Goal: Obtain resource: Download file/media

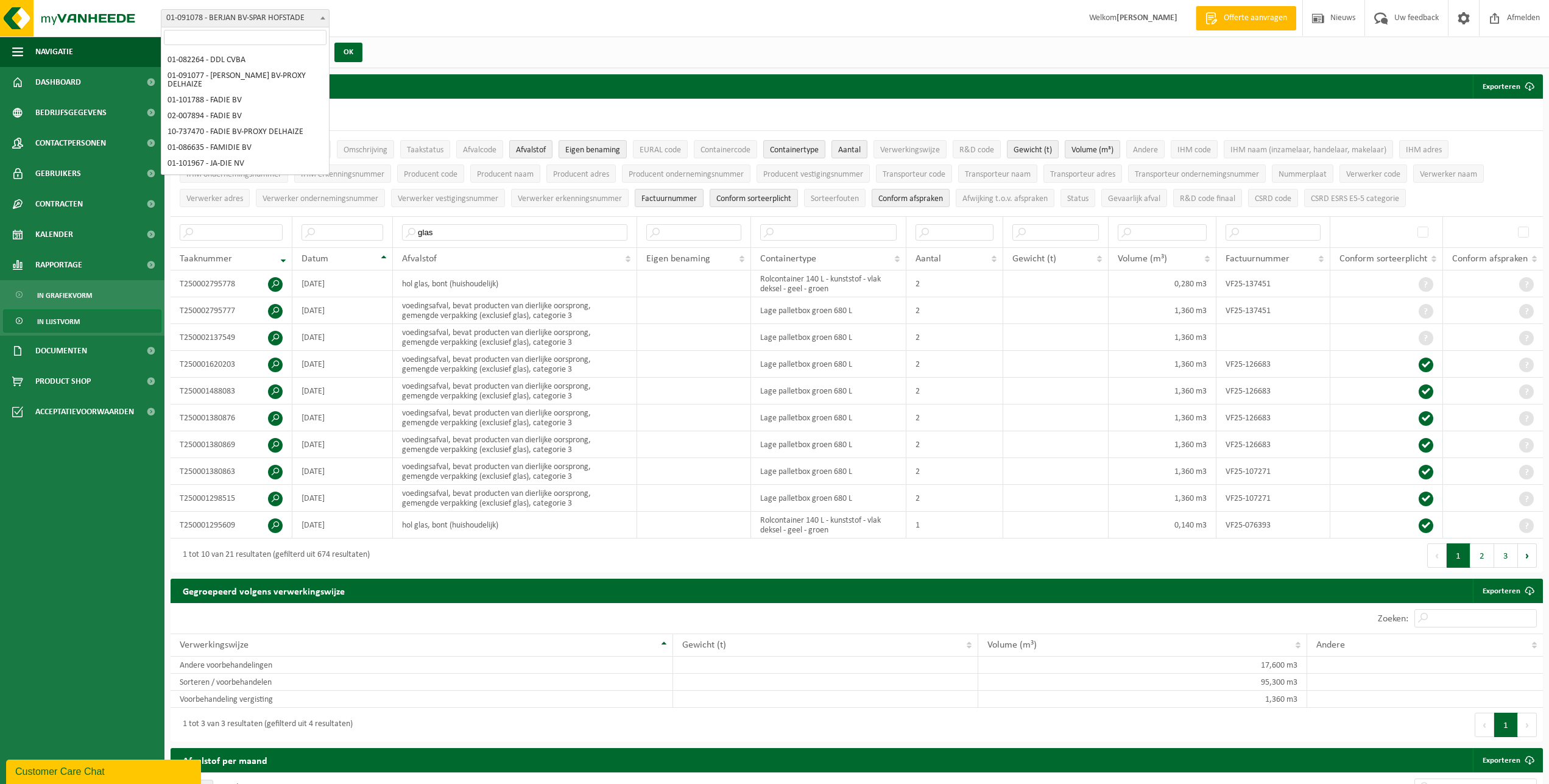
scroll to position [186, 0]
select select "866"
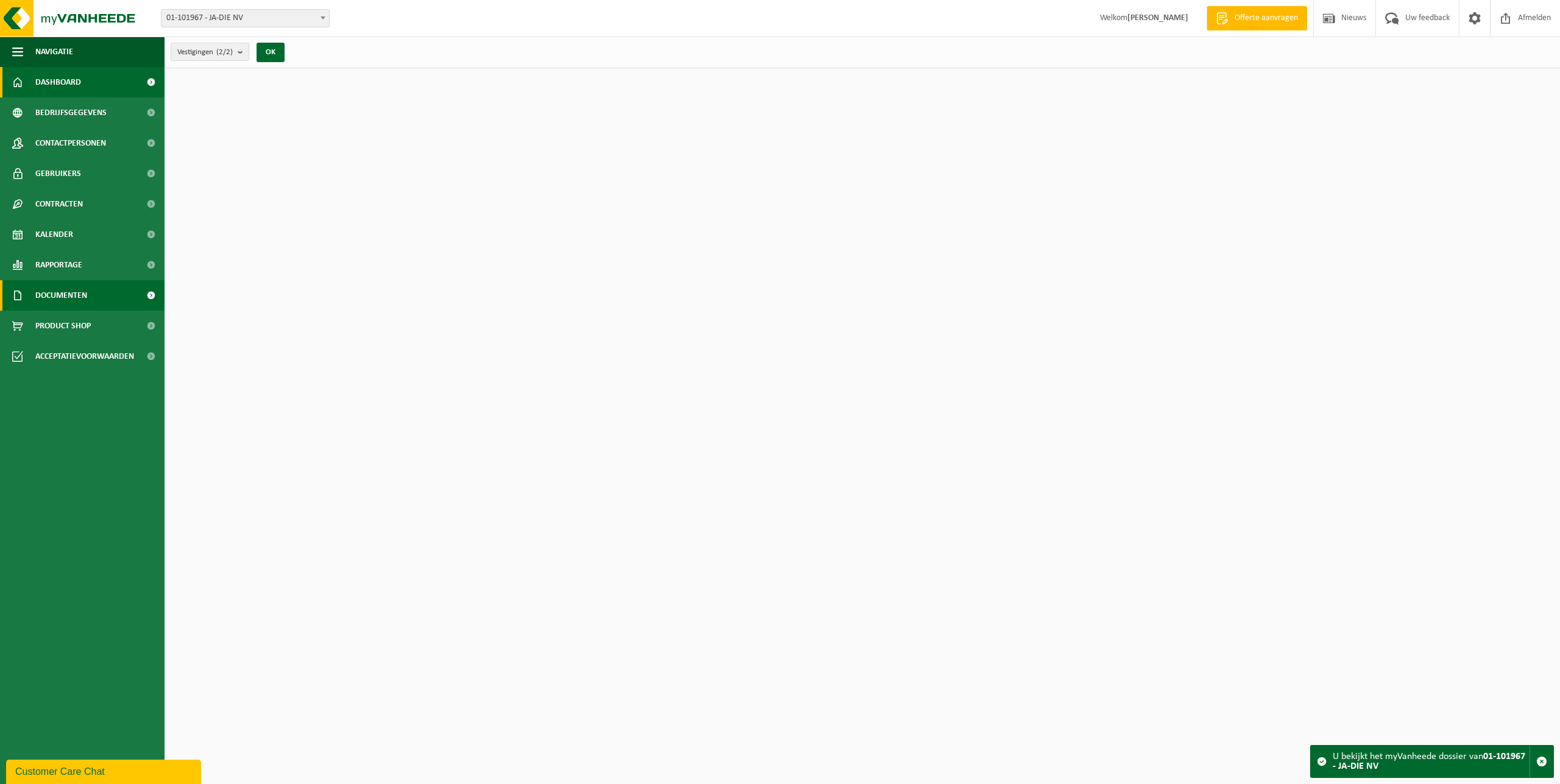
click at [76, 292] on span "Documenten" at bounding box center [61, 295] width 52 height 31
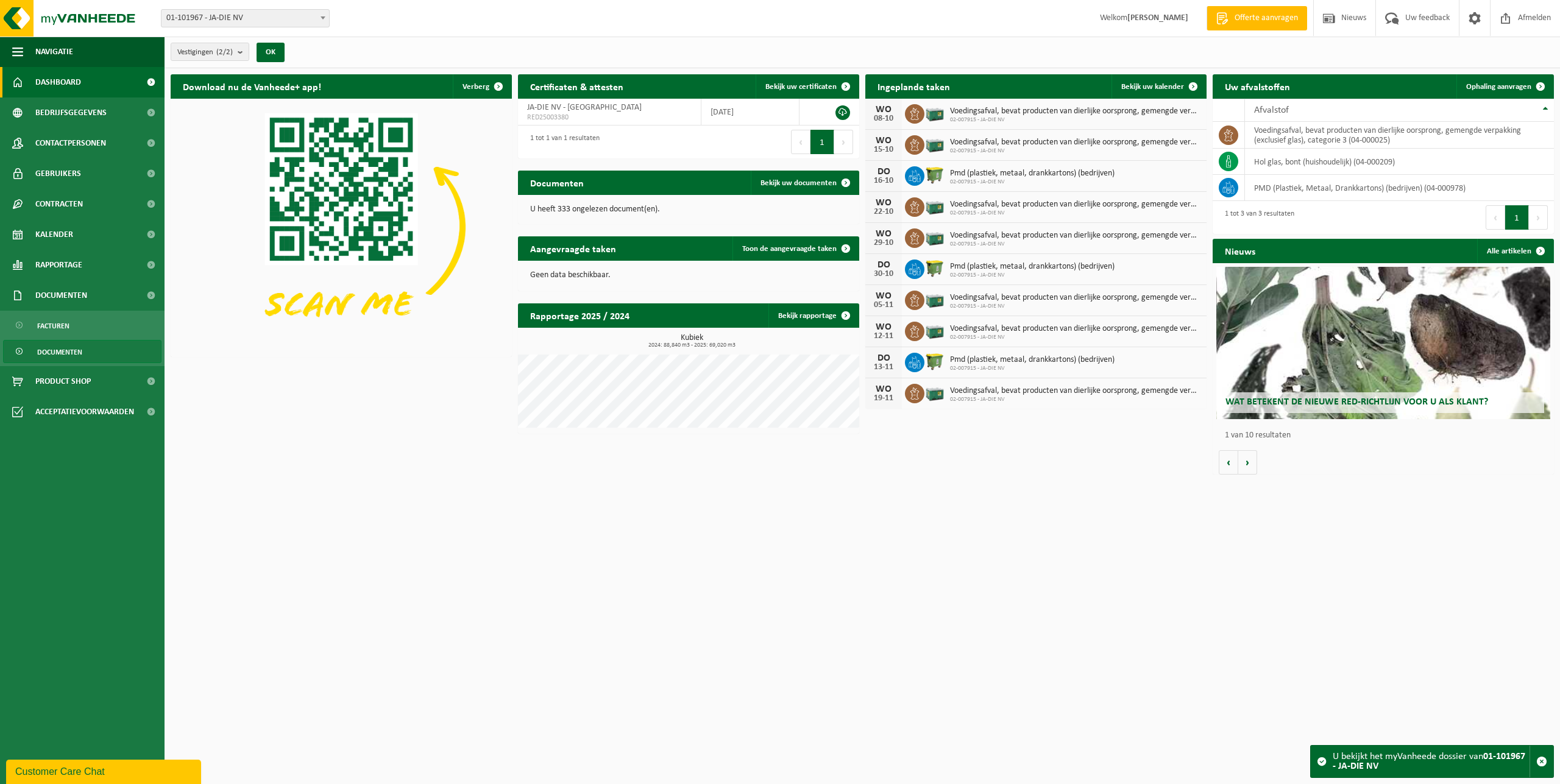
click at [71, 350] on span "Documenten" at bounding box center [60, 352] width 45 height 23
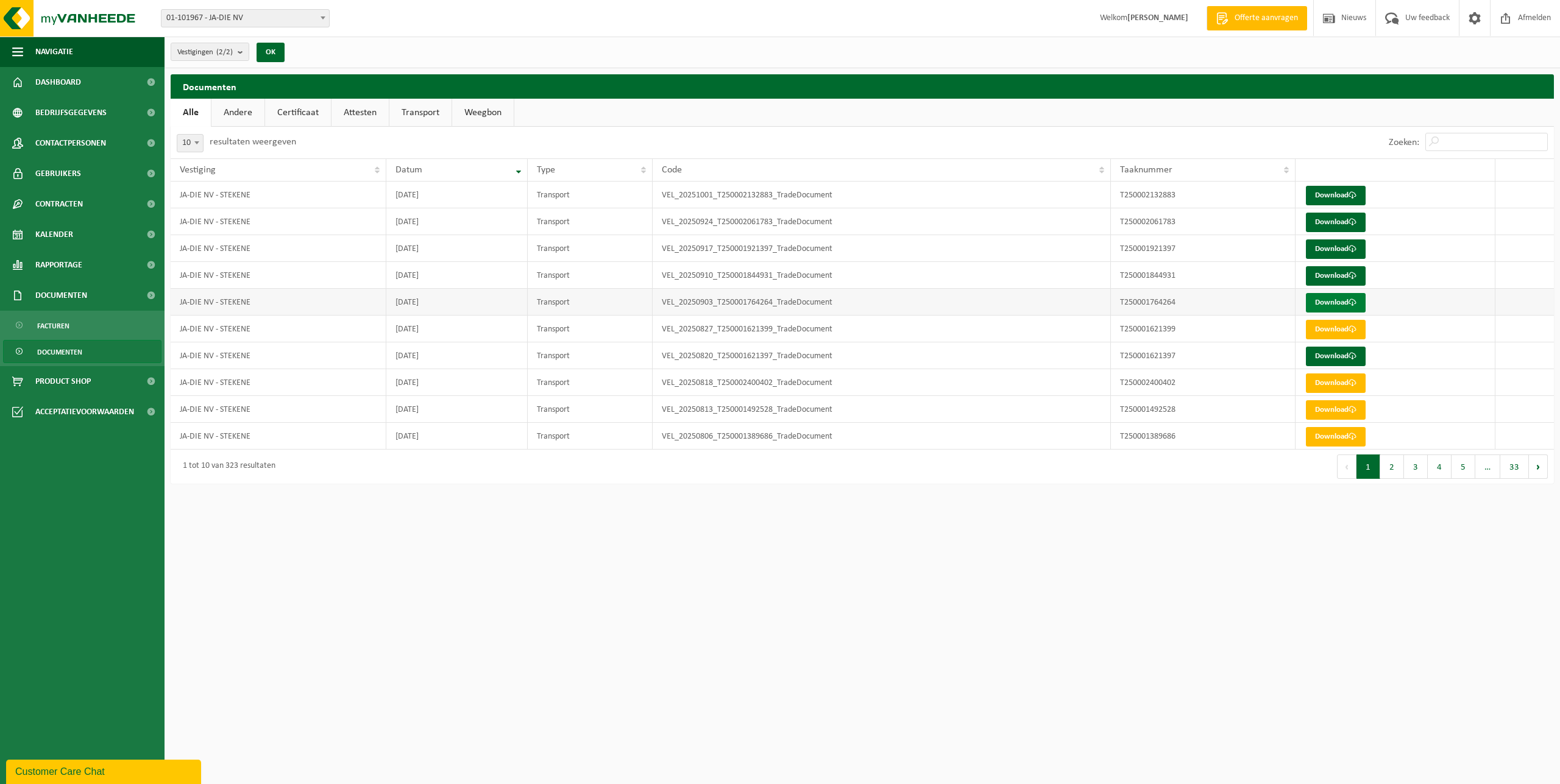
click at [1327, 304] on link "Download" at bounding box center [1335, 302] width 60 height 19
click at [1332, 221] on link "Download" at bounding box center [1335, 222] width 60 height 19
click at [556, 526] on html "Vestiging: 01-091097 - AD AREND BV 02-012682 - AD AREND BV 02-012706 - AD VARSE…" at bounding box center [780, 392] width 1560 height 784
click at [59, 243] on span "Kalender" at bounding box center [54, 235] width 38 height 31
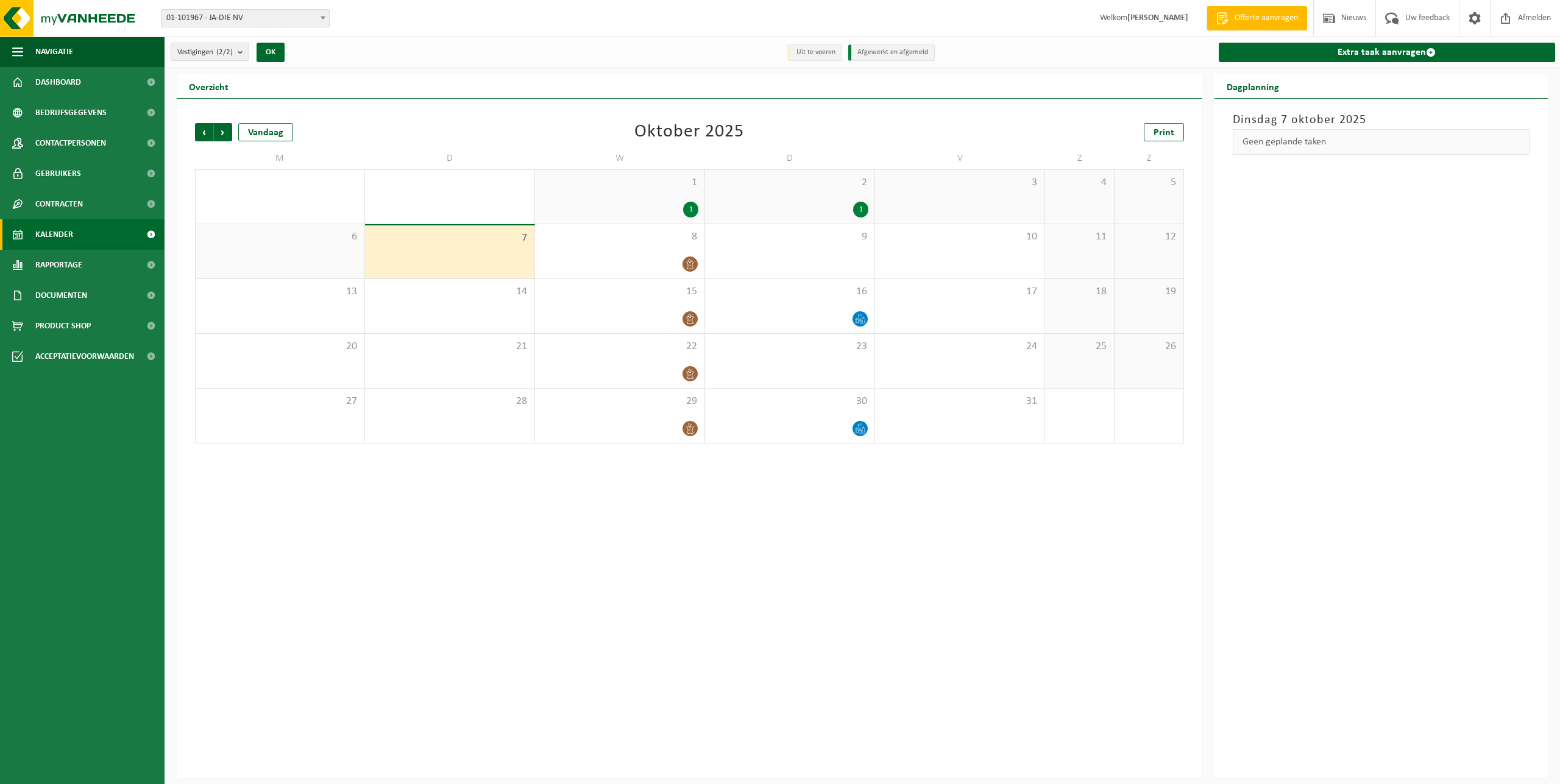
click at [70, 265] on span "Rapportage" at bounding box center [58, 265] width 47 height 31
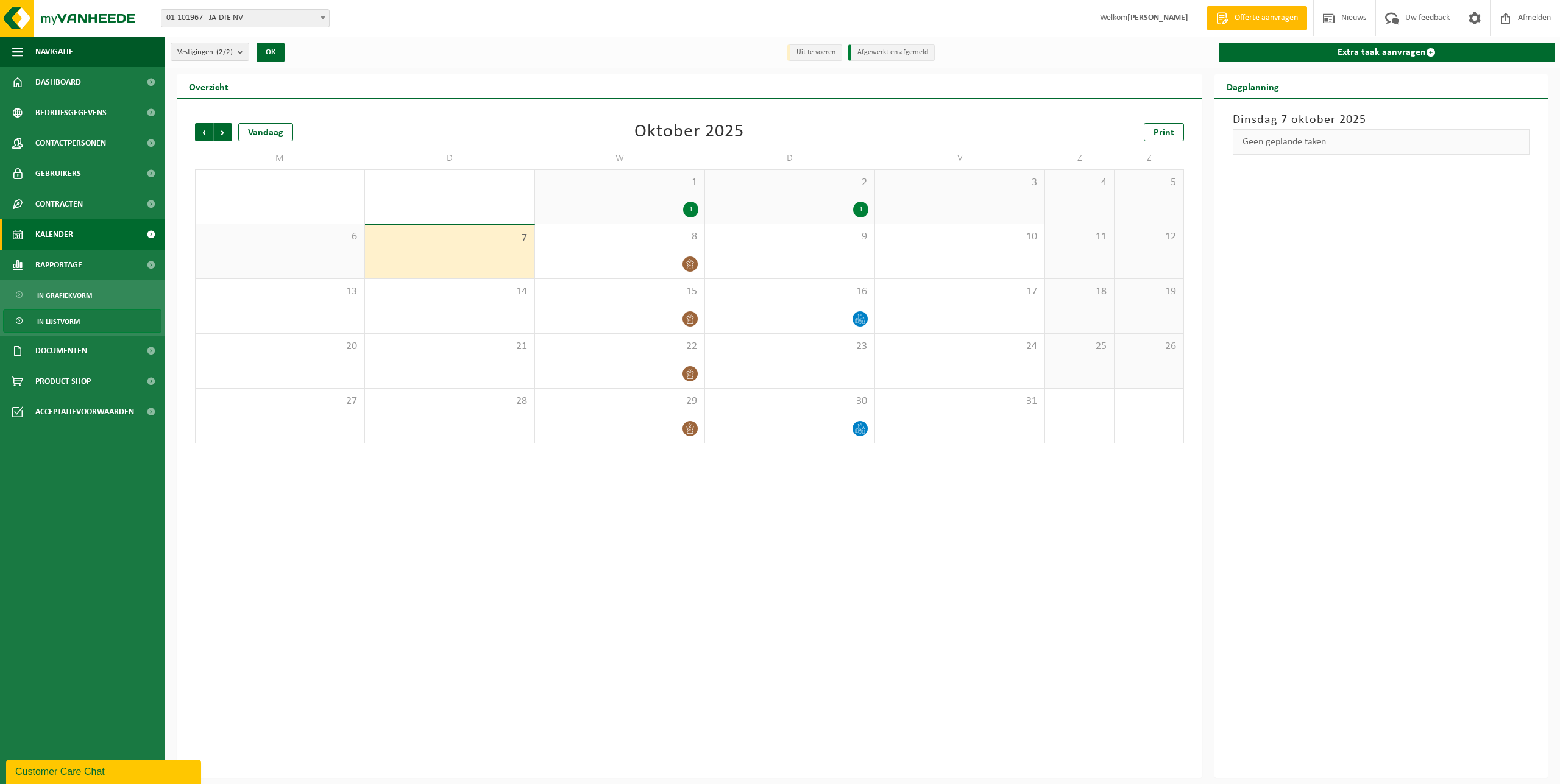
click at [65, 320] on span "In lijstvorm" at bounding box center [58, 322] width 43 height 23
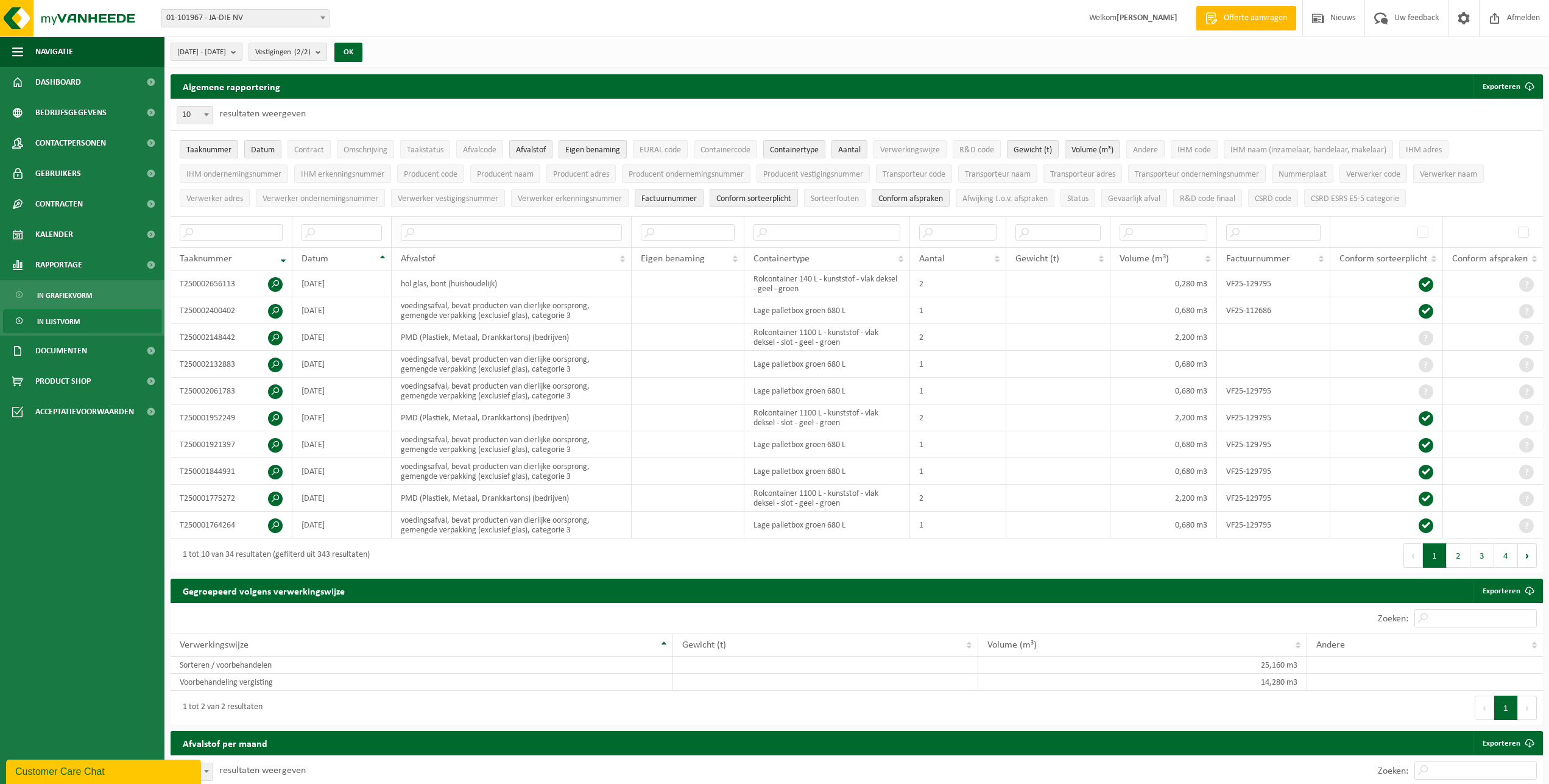
click at [459, 217] on th at bounding box center [511, 231] width 239 height 31
click at [462, 224] on input "text" at bounding box center [511, 232] width 221 height 17
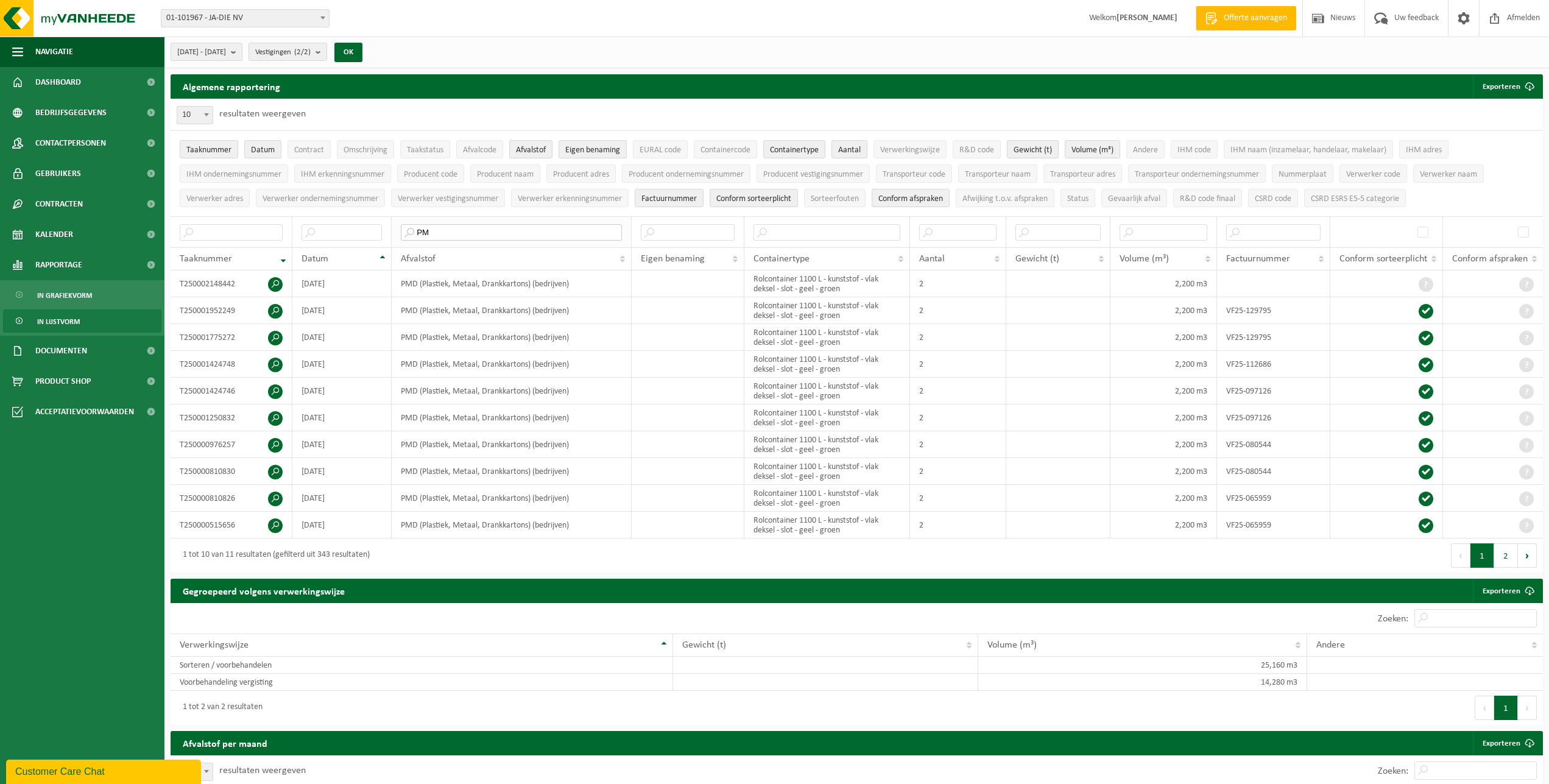
type input "P"
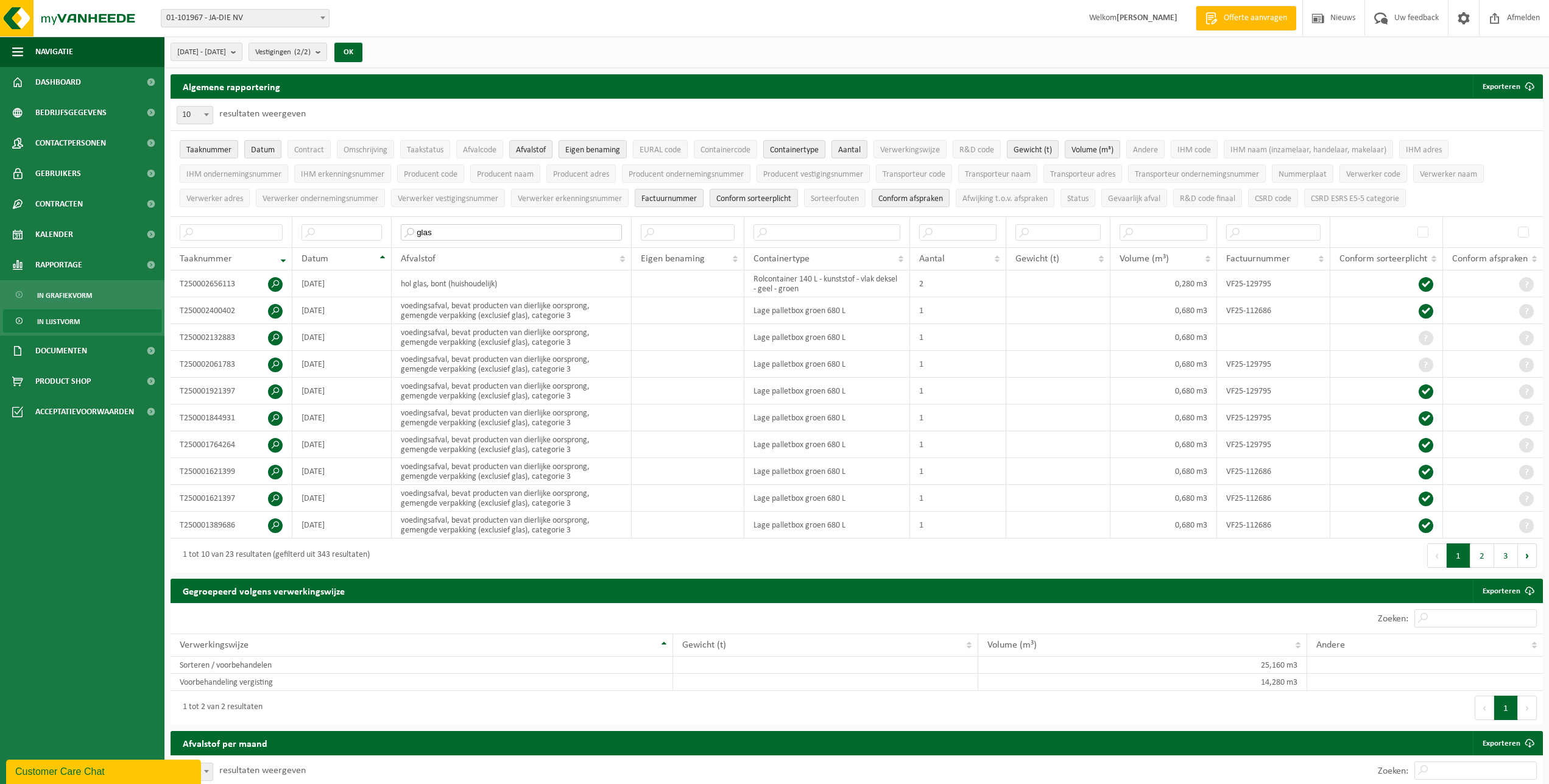
type input "glas"
click at [228, 19] on span "01-101967 - JA-DIE NV" at bounding box center [245, 18] width 168 height 17
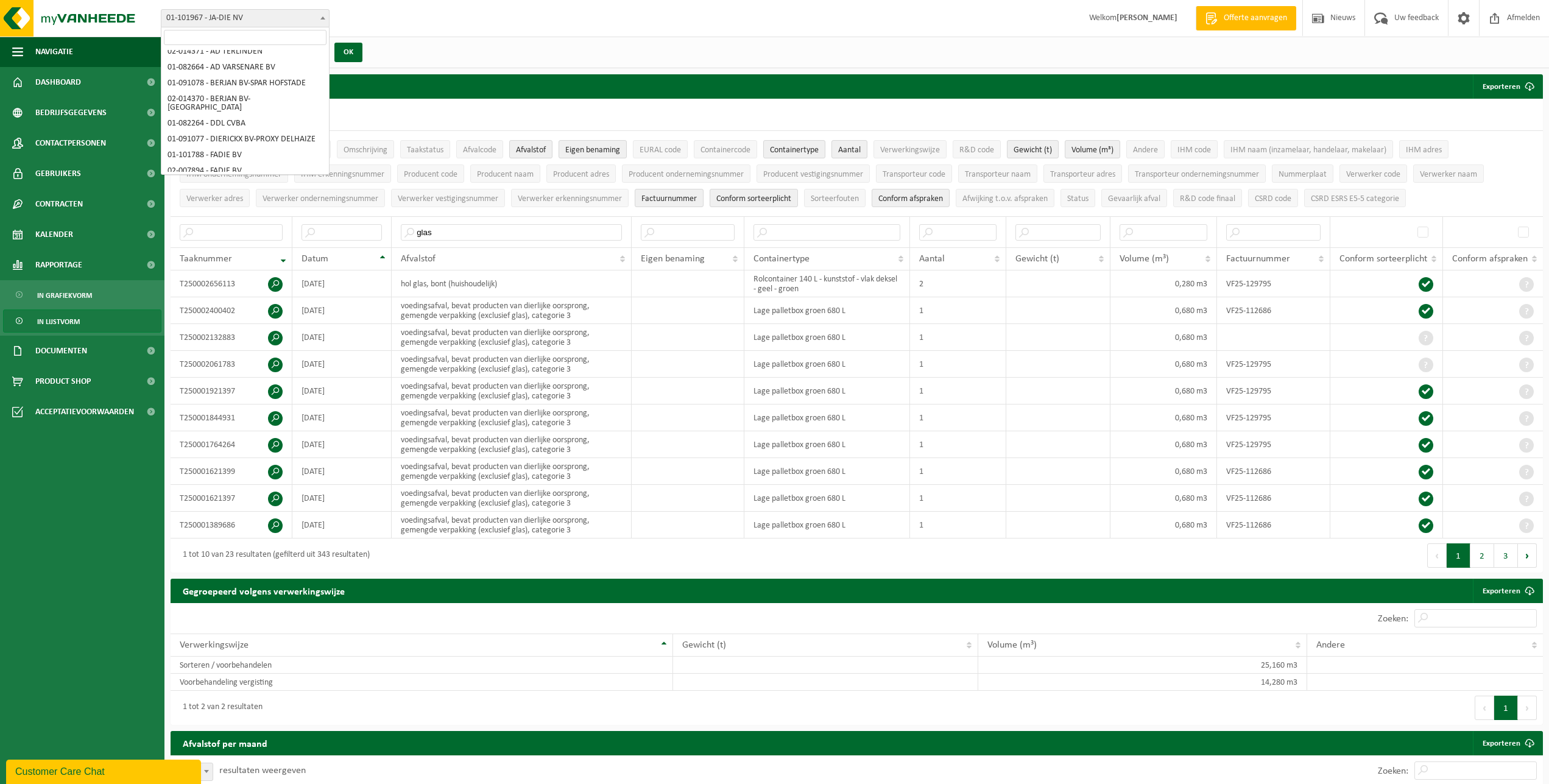
scroll to position [88, 0]
select select "749"
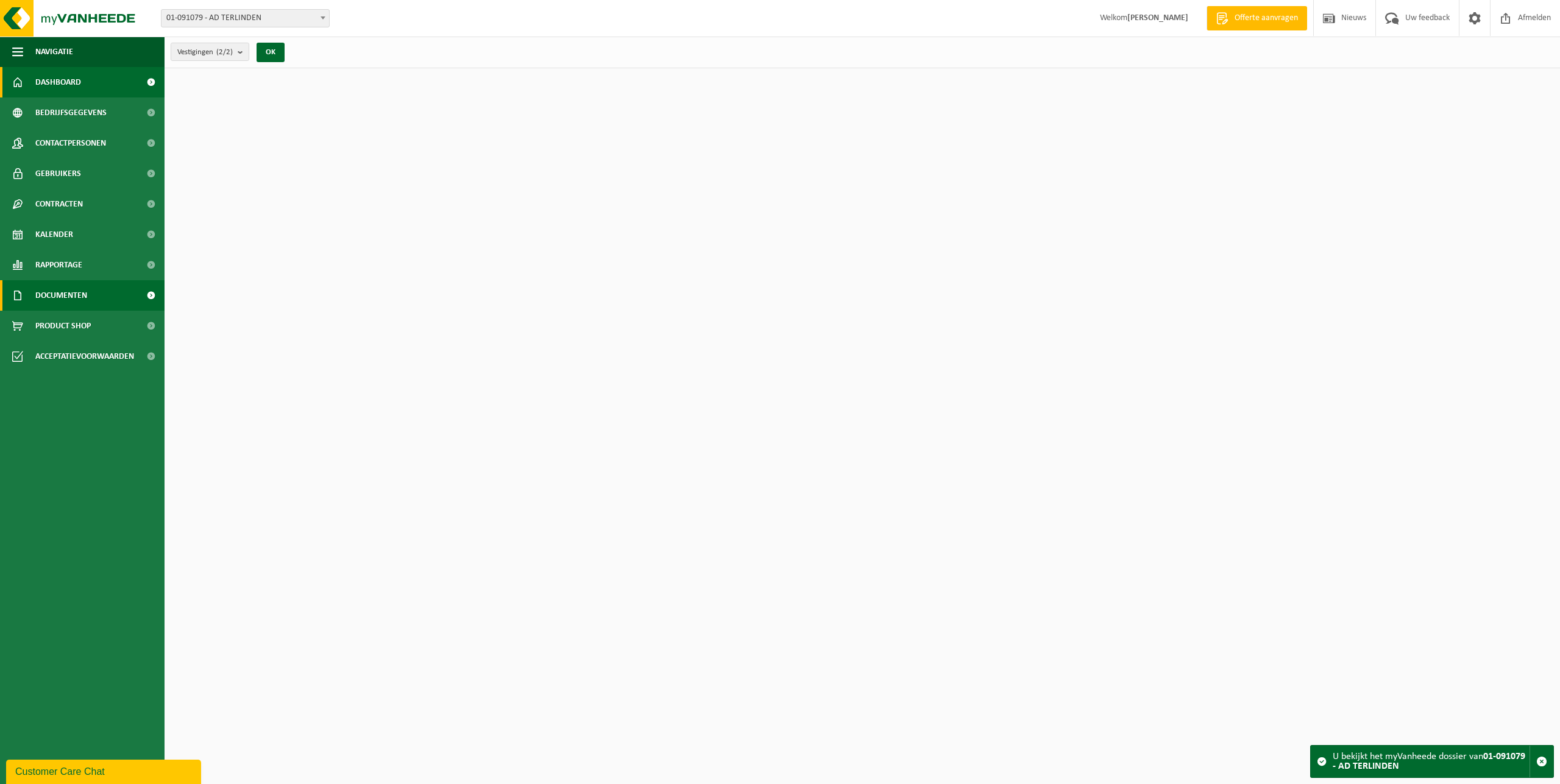
click at [86, 299] on span "Documenten" at bounding box center [61, 295] width 52 height 31
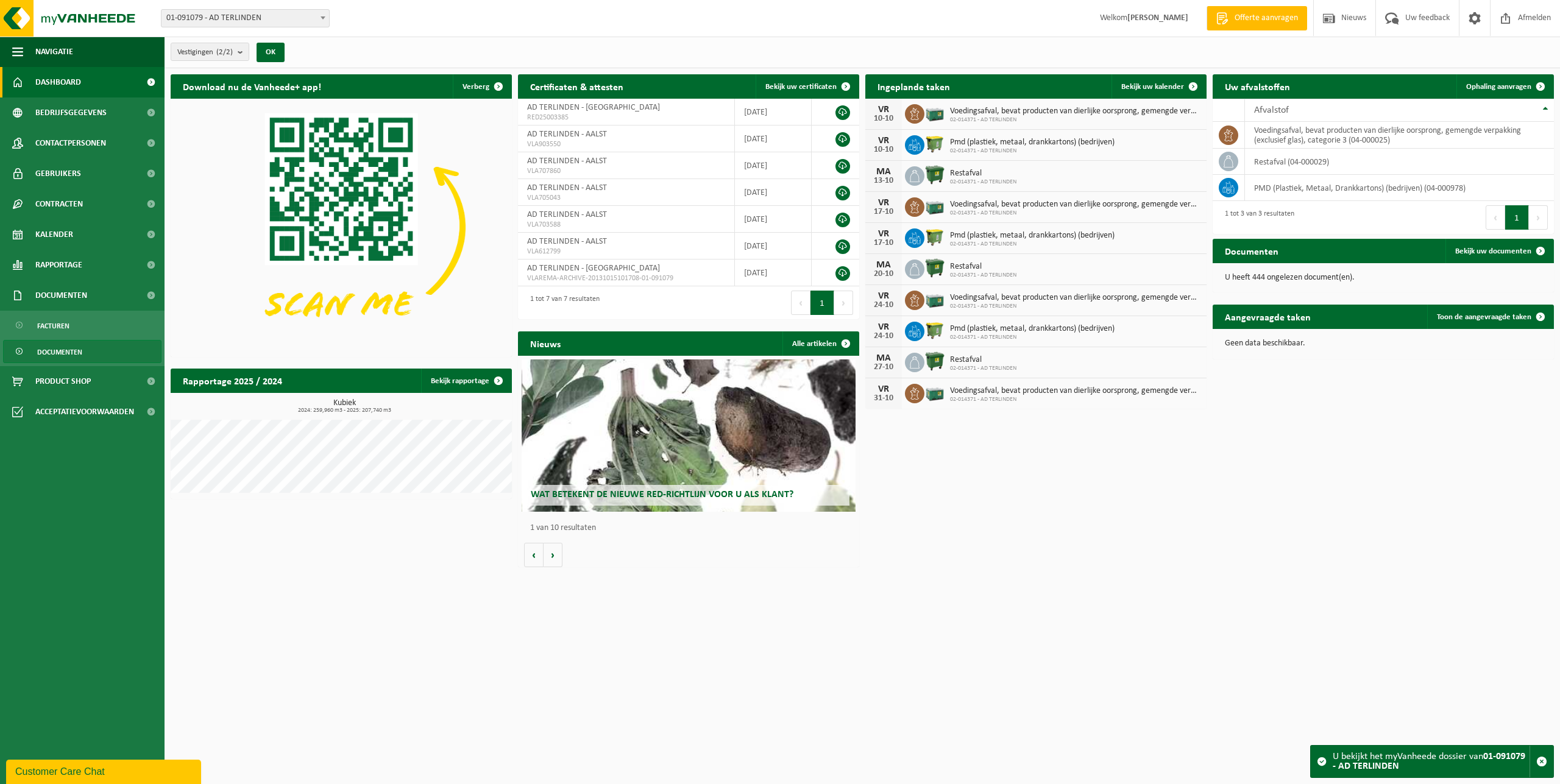
click at [88, 354] on link "Documenten" at bounding box center [83, 351] width 159 height 23
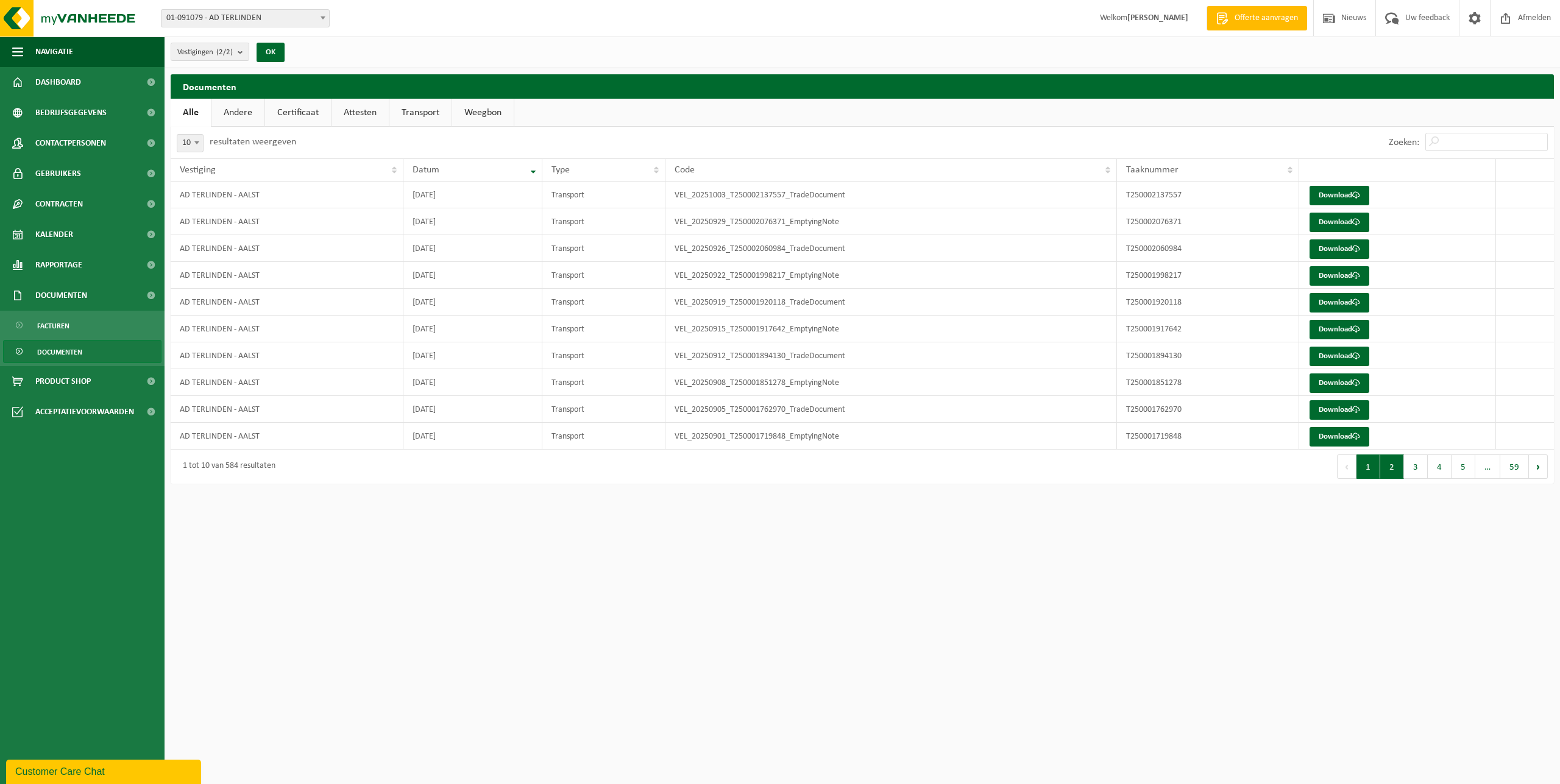
click at [1392, 466] on button "2" at bounding box center [1392, 466] width 24 height 24
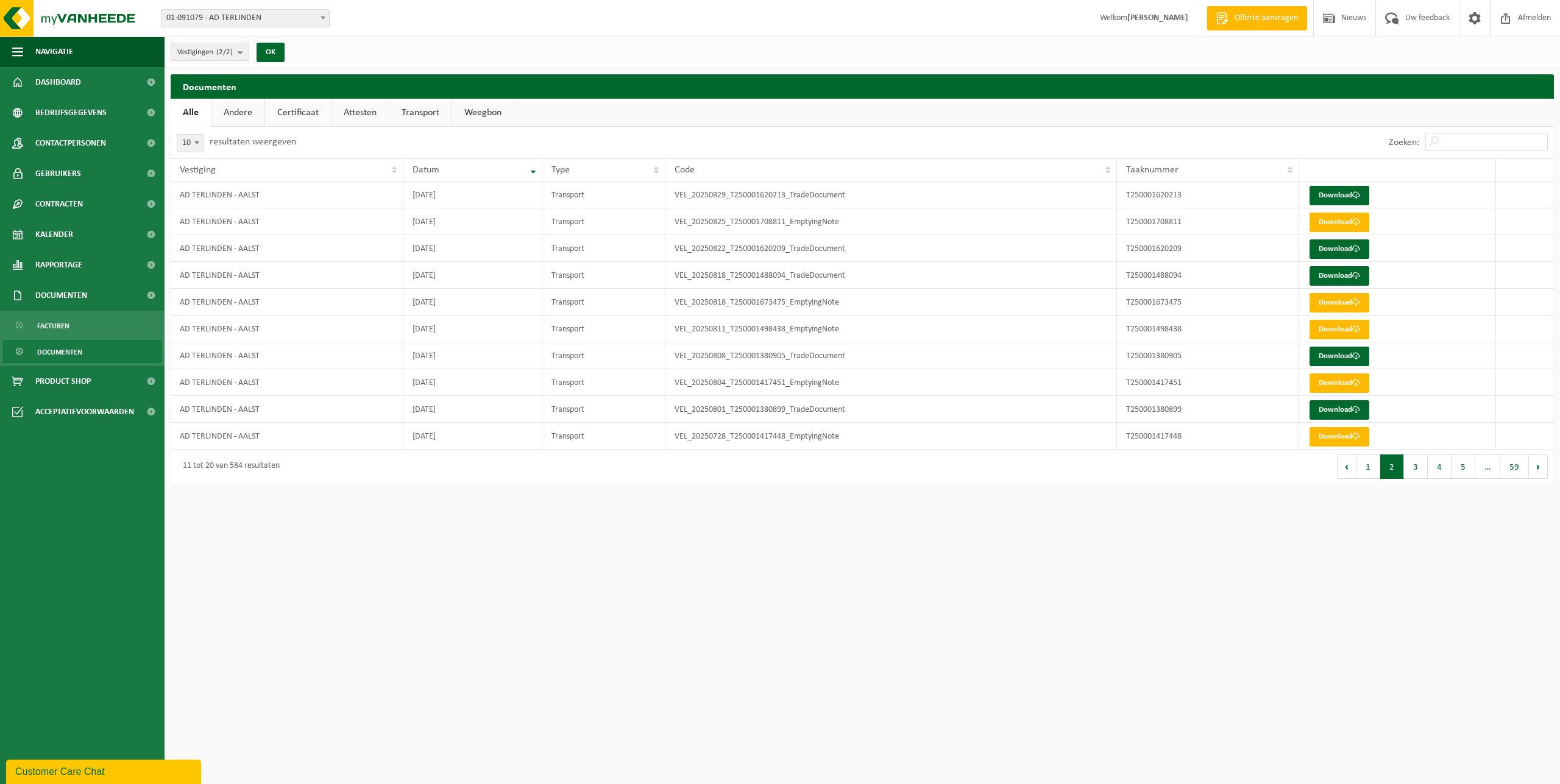
click at [1369, 467] on button "1" at bounding box center [1368, 466] width 24 height 24
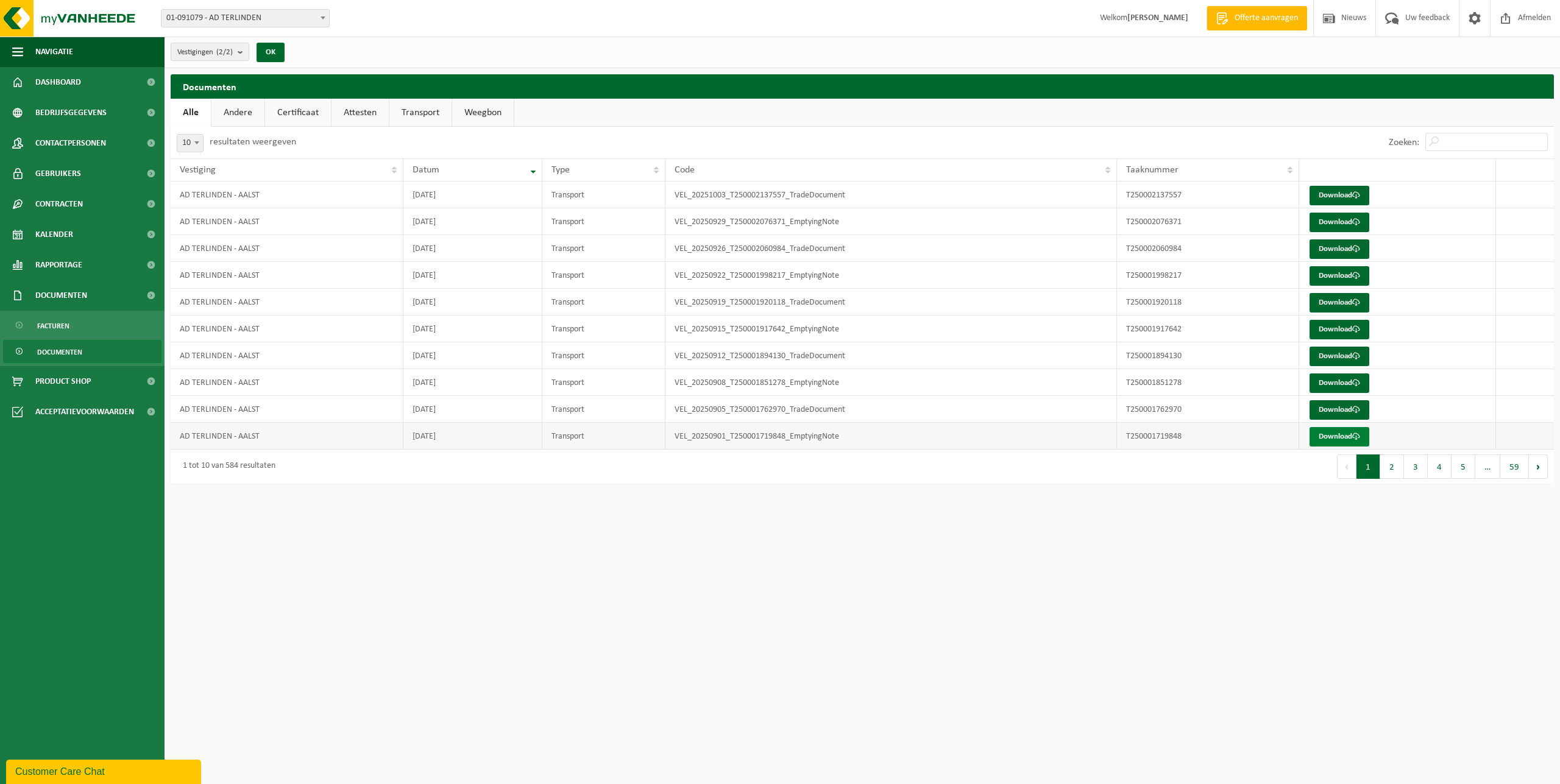
click at [1356, 436] on span at bounding box center [1356, 436] width 8 height 8
click at [1330, 382] on link "Download" at bounding box center [1339, 383] width 60 height 19
click at [1348, 332] on link "Download" at bounding box center [1339, 329] width 60 height 19
click at [1331, 279] on link "Download" at bounding box center [1339, 276] width 60 height 19
click at [1336, 224] on link "Download" at bounding box center [1339, 222] width 60 height 19
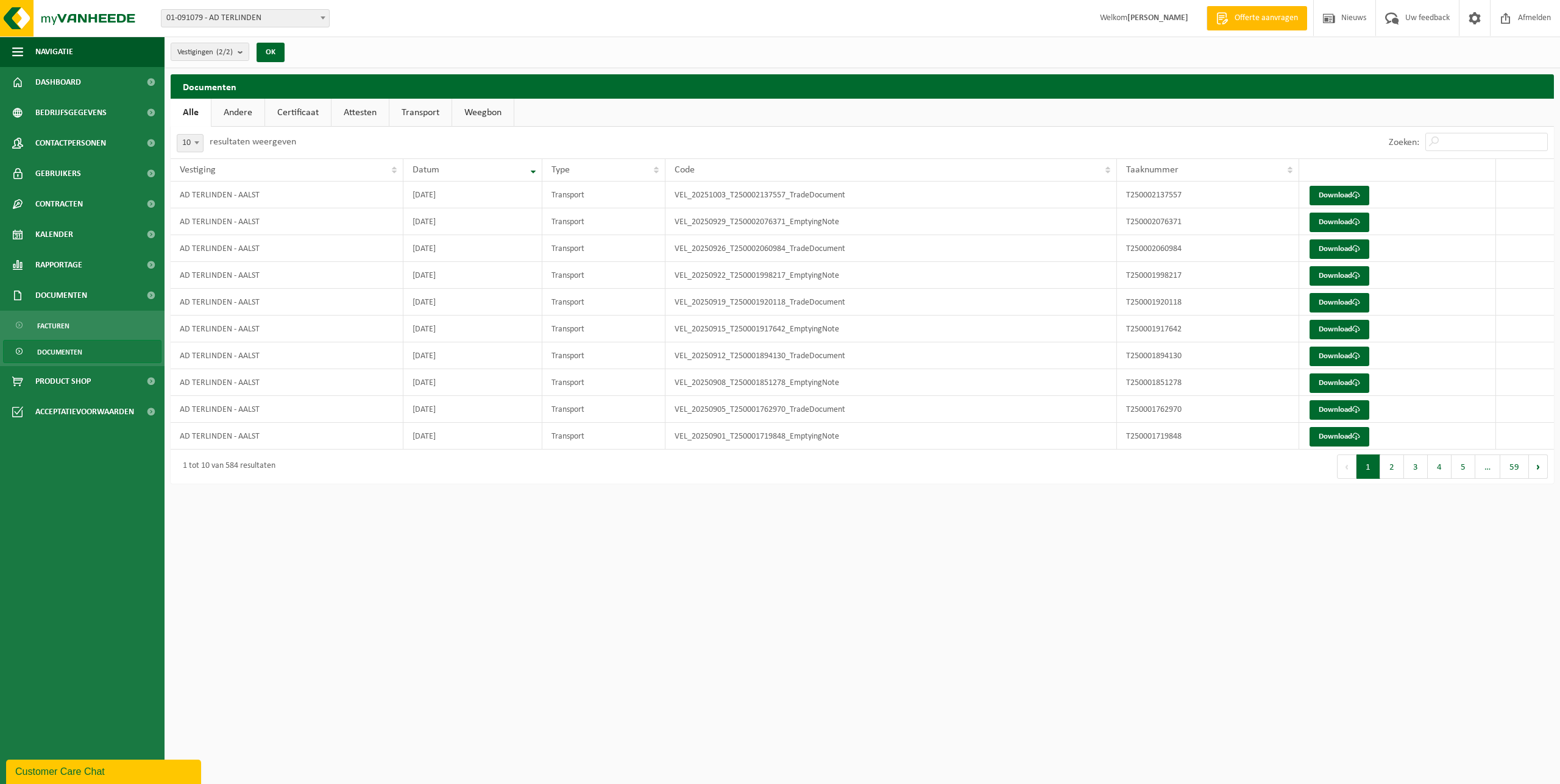
drag, startPoint x: 607, startPoint y: 671, endPoint x: 623, endPoint y: 671, distance: 16.0
click at [623, 671] on html "Vestiging: 01-091097 - AD [PERSON_NAME] BV 02-012682 - AD [PERSON_NAME] BV 02-0…" at bounding box center [780, 392] width 1560 height 784
click at [67, 235] on span "Kalender" at bounding box center [54, 235] width 38 height 31
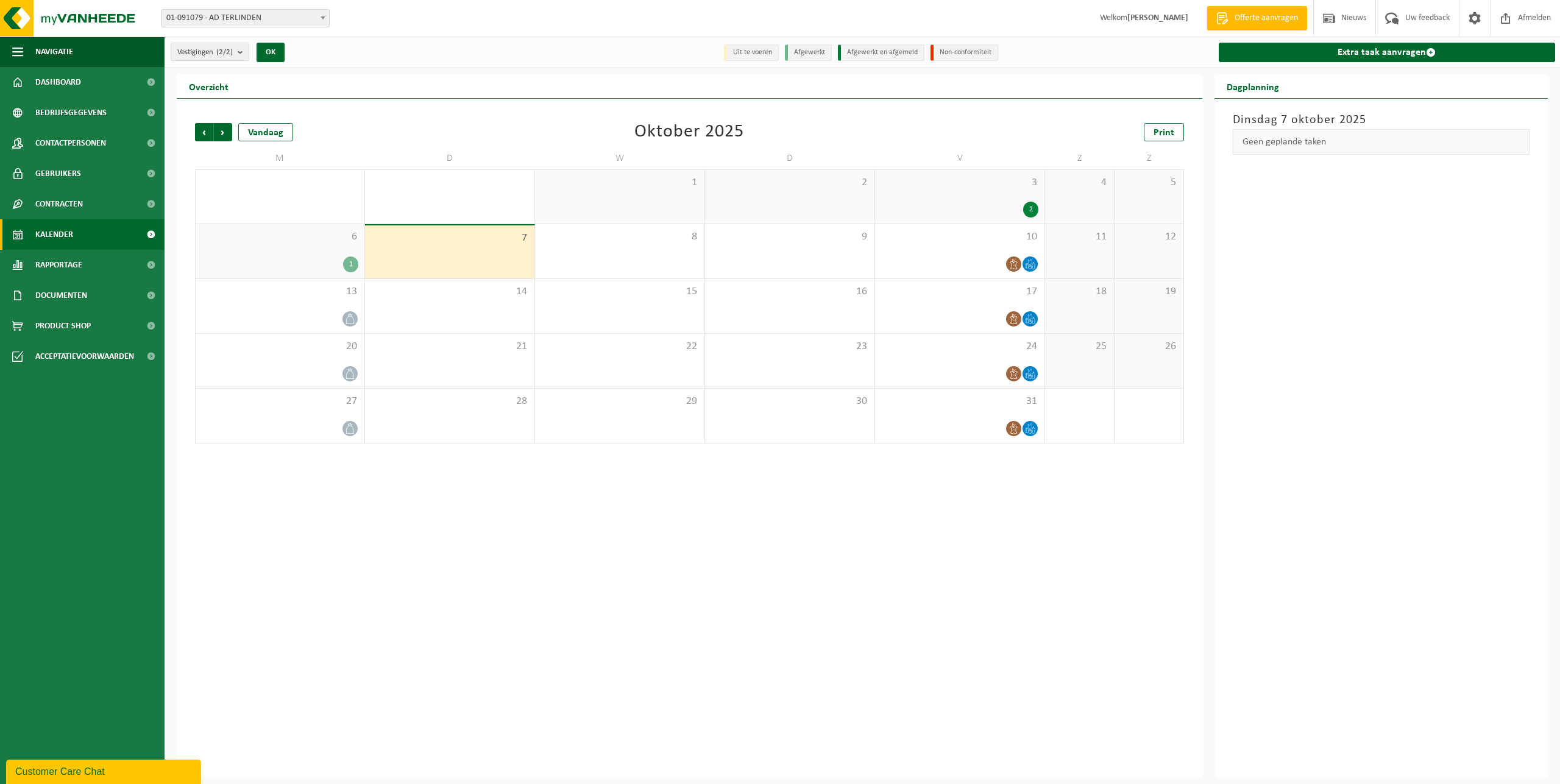
click at [74, 266] on span "Rapportage" at bounding box center [58, 265] width 47 height 31
click at [86, 317] on link "In lijstvorm" at bounding box center [83, 321] width 159 height 23
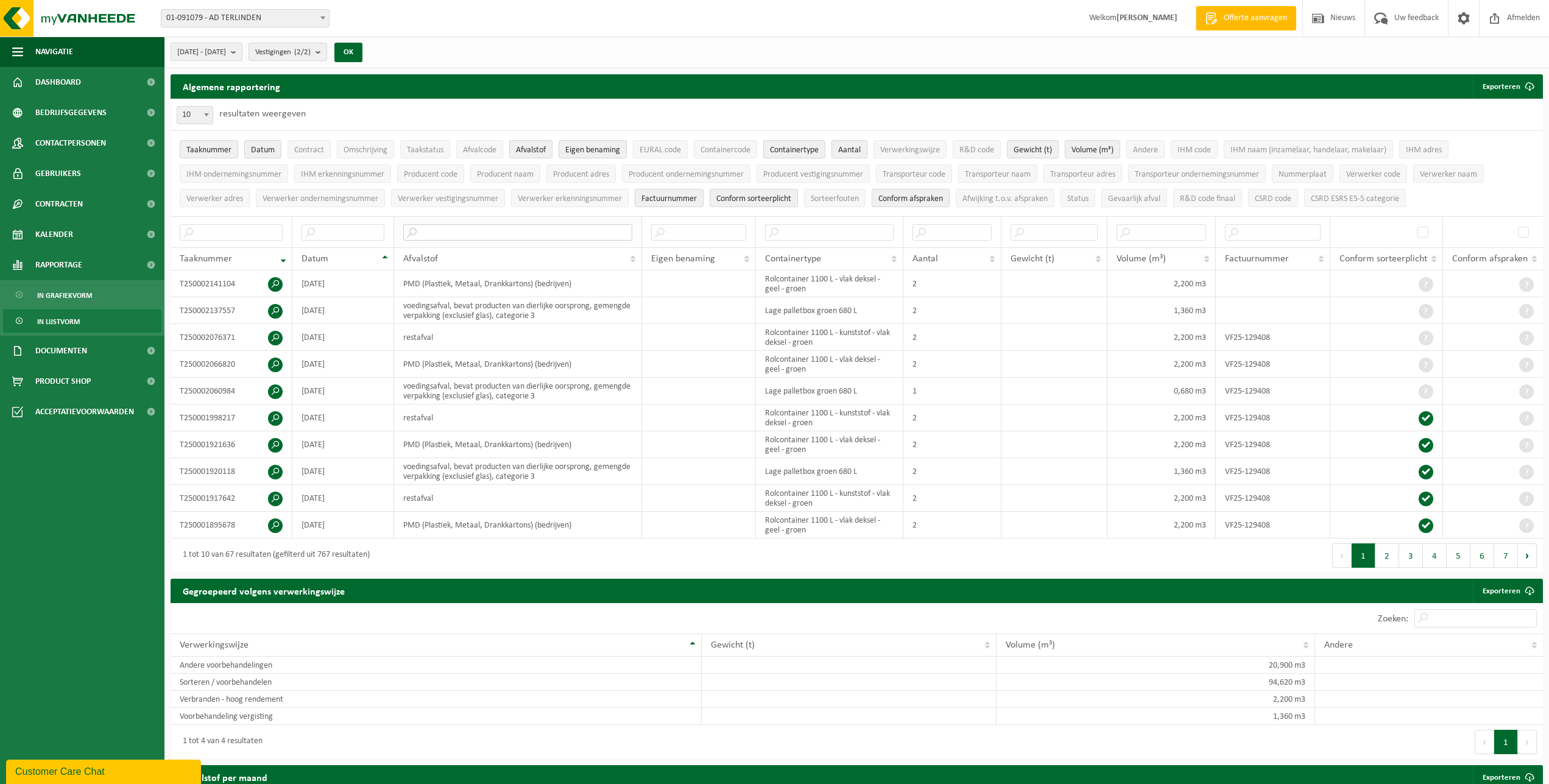
click at [469, 226] on input "text" at bounding box center [517, 232] width 229 height 17
type input "PMD"
click at [235, 19] on span "01-091079 - AD TERLINDEN" at bounding box center [245, 18] width 168 height 17
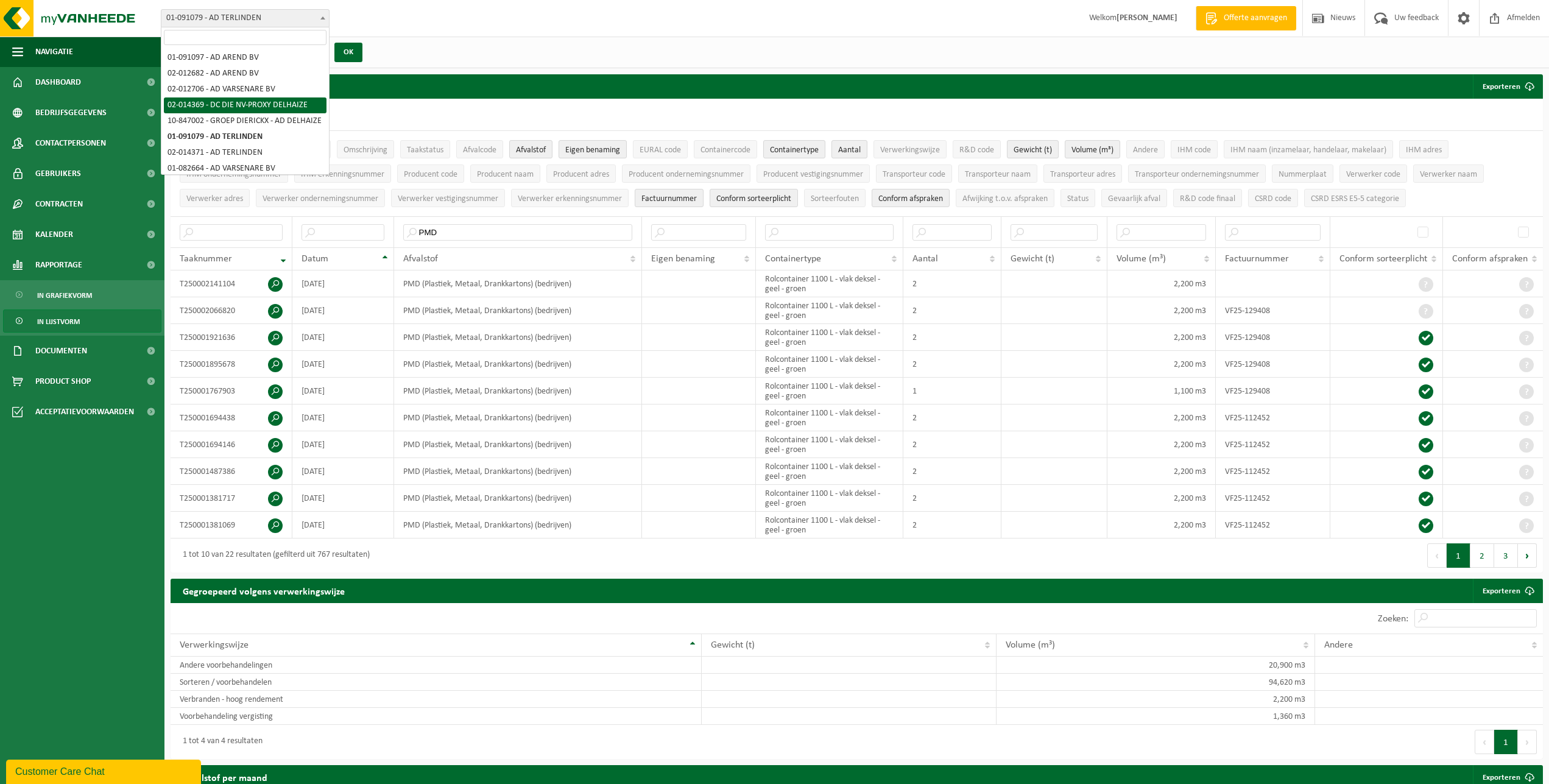
select select "2690"
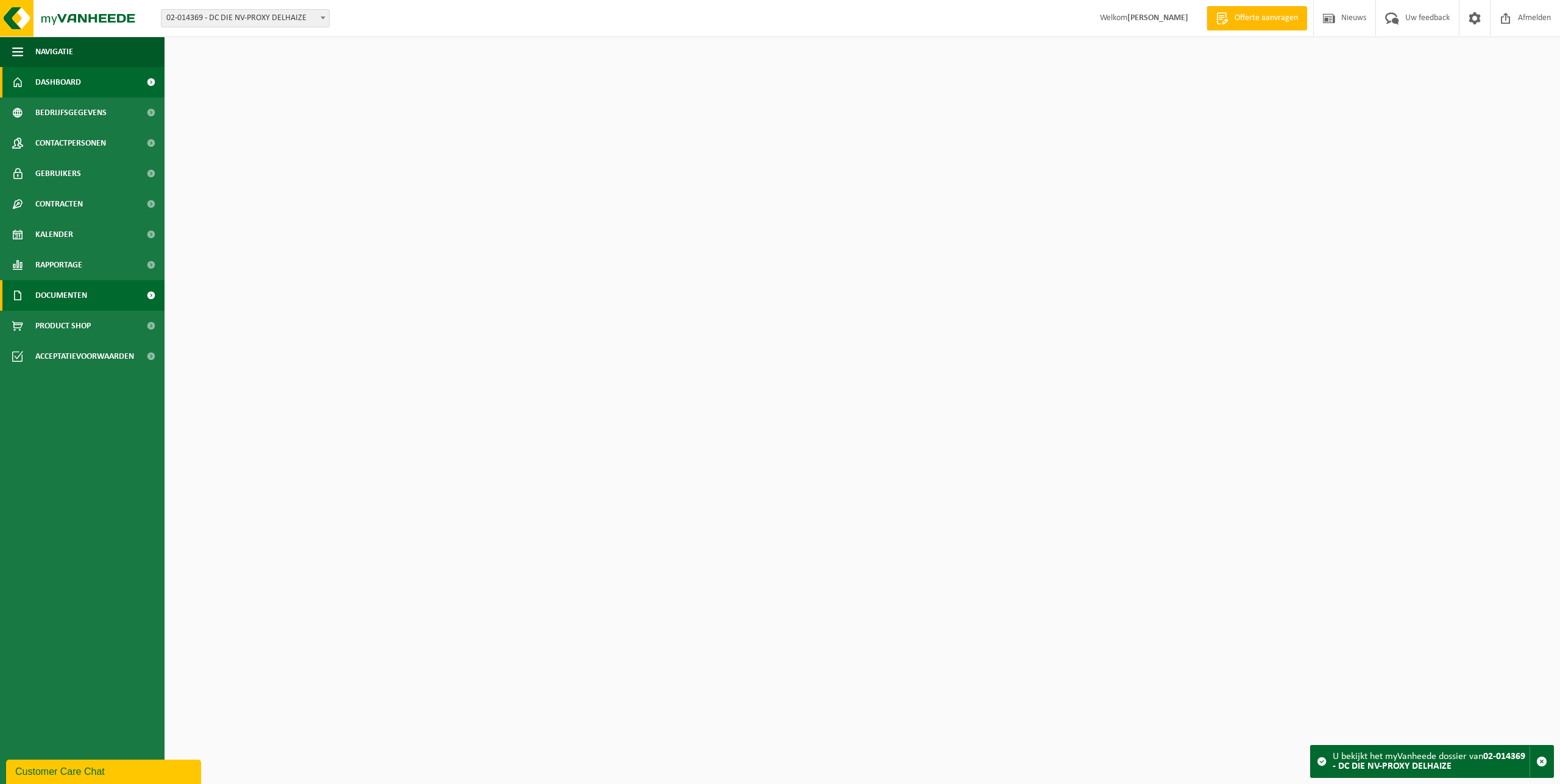
click at [71, 301] on span "Documenten" at bounding box center [61, 295] width 52 height 31
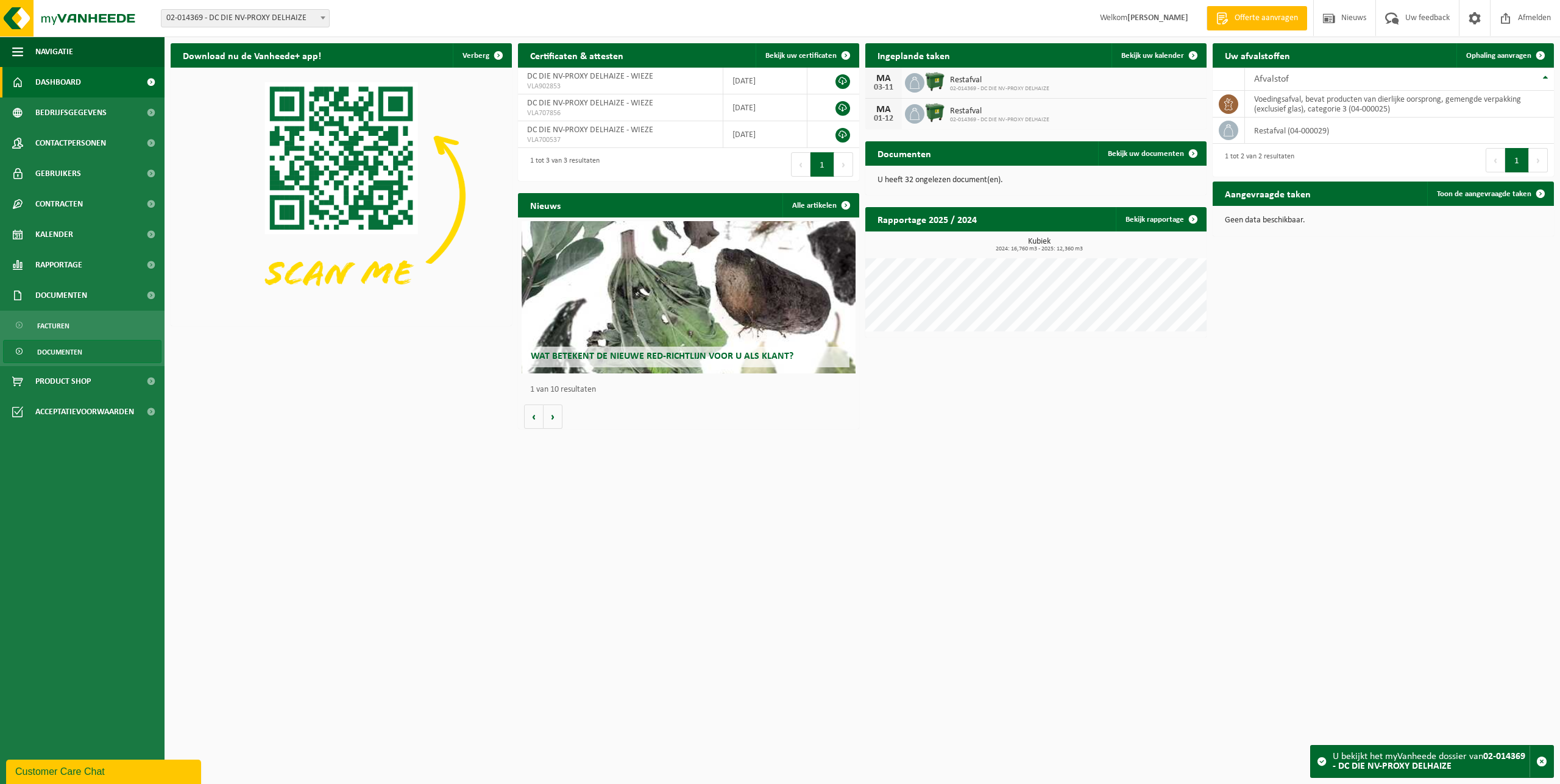
click at [68, 347] on span "Documenten" at bounding box center [60, 352] width 45 height 23
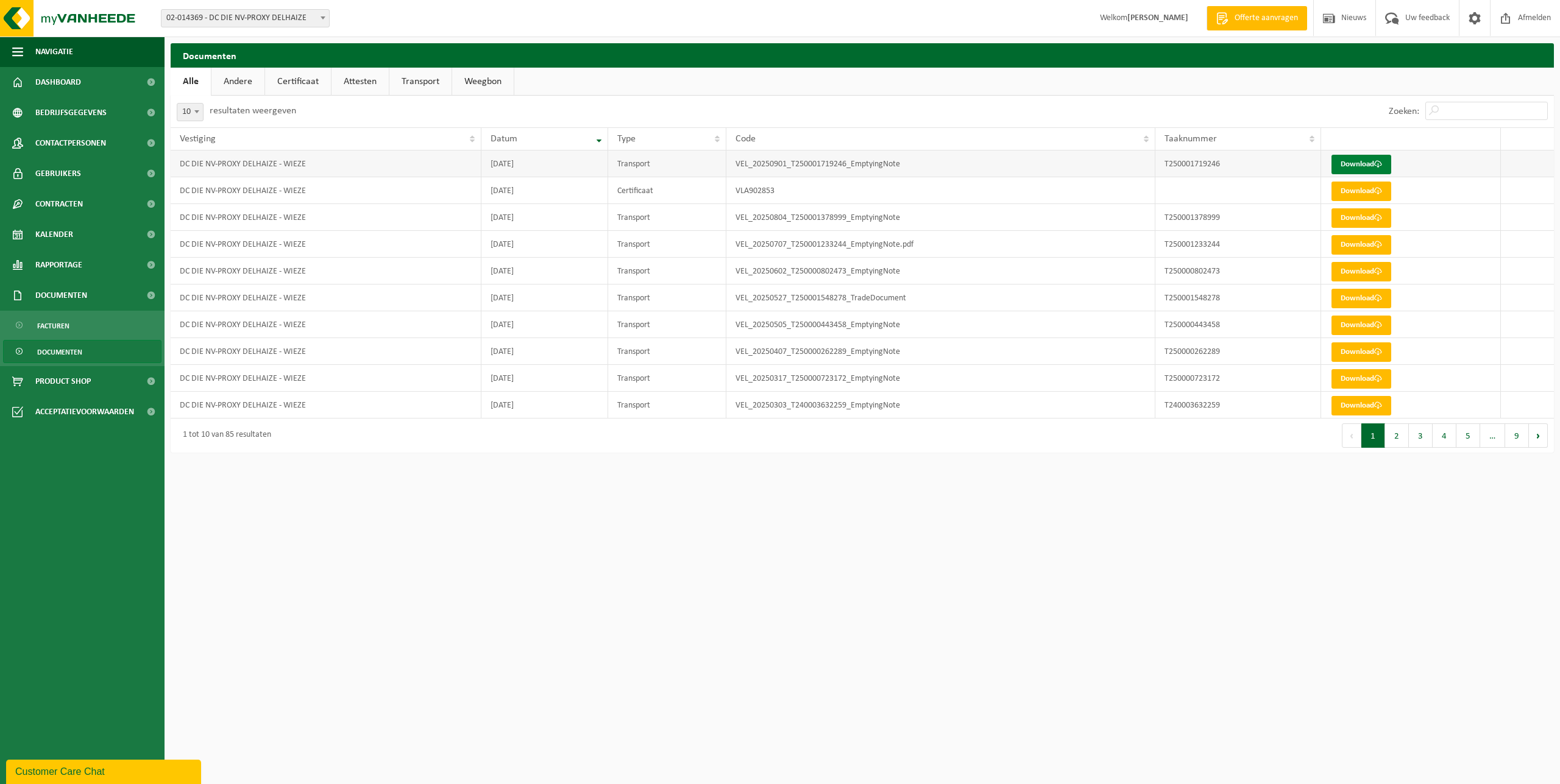
click at [1353, 167] on link "Download" at bounding box center [1361, 164] width 60 height 19
click at [605, 515] on html "Vestiging: 01-091097 - AD [PERSON_NAME] BV 02-012682 - AD [PERSON_NAME] BV 02-0…" at bounding box center [780, 392] width 1560 height 784
click at [1529, 17] on span "Afmelden" at bounding box center [1534, 18] width 39 height 36
